Goal: Find specific page/section: Find specific page/section

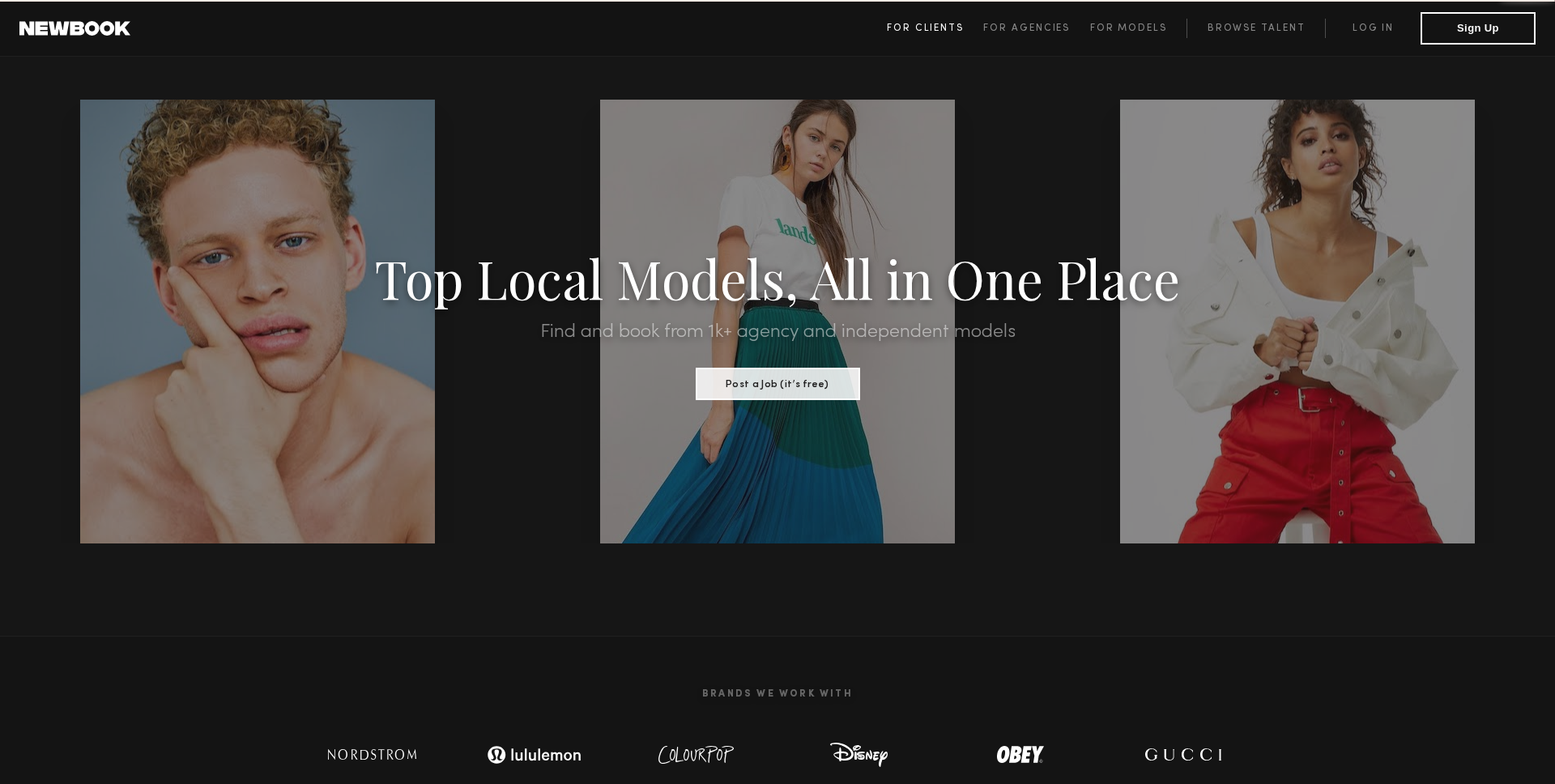
click at [932, 31] on span "For Clients" at bounding box center [925, 28] width 77 height 10
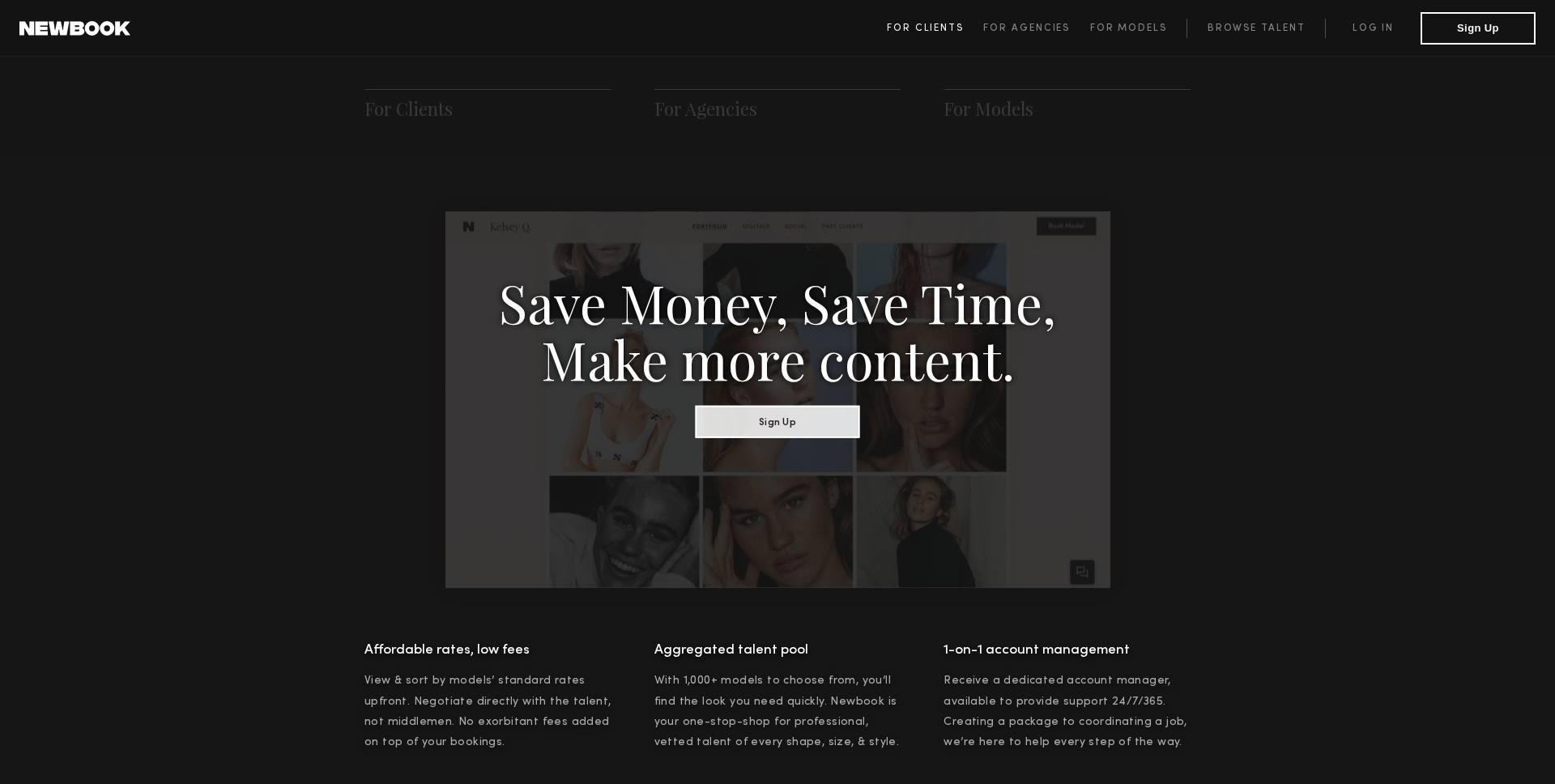
scroll to position [808, 0]
